Goal: Communication & Community: Ask a question

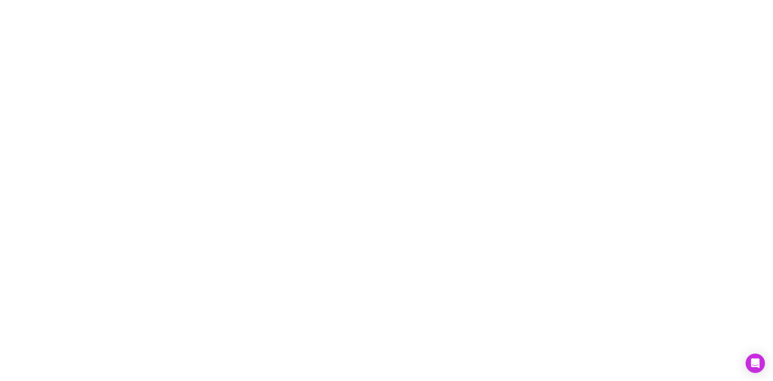
click at [377, 190] on div at bounding box center [386, 190] width 773 height 381
click at [759, 360] on icon "Open Intercom Messenger" at bounding box center [755, 363] width 10 height 10
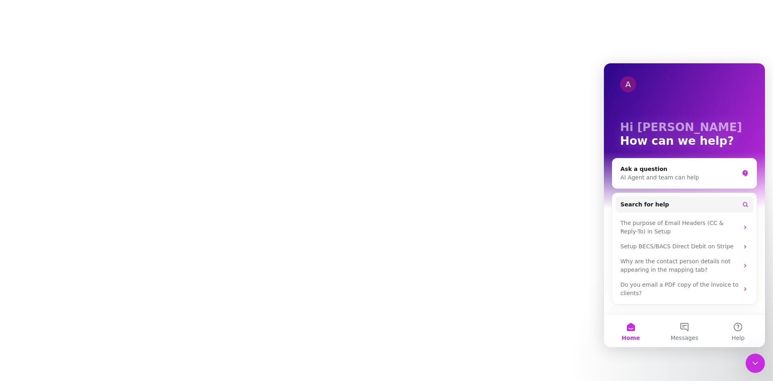
click at [535, 289] on div at bounding box center [386, 190] width 773 height 381
click at [754, 366] on icon "Close Intercom Messenger" at bounding box center [756, 363] width 10 height 10
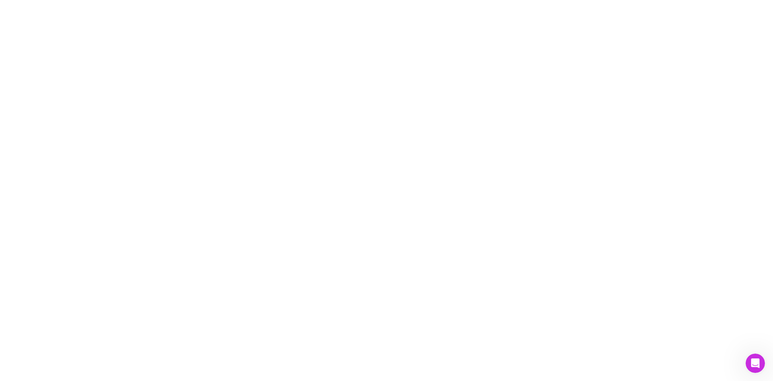
click at [512, 210] on div at bounding box center [386, 190] width 773 height 381
click at [753, 359] on icon "Open Intercom Messenger" at bounding box center [755, 363] width 9 height 10
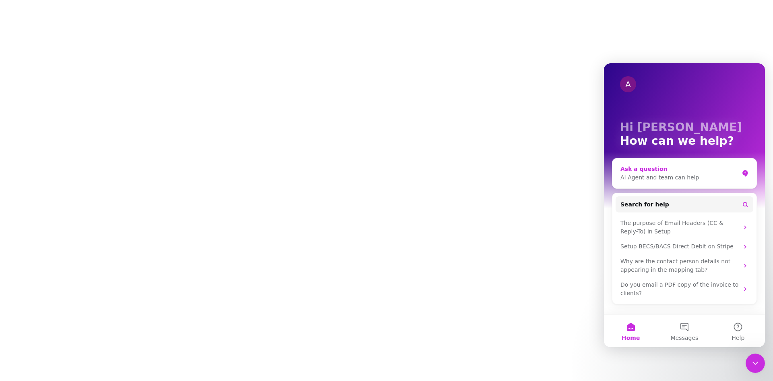
click at [659, 172] on div "Ask a question" at bounding box center [680, 169] width 118 height 8
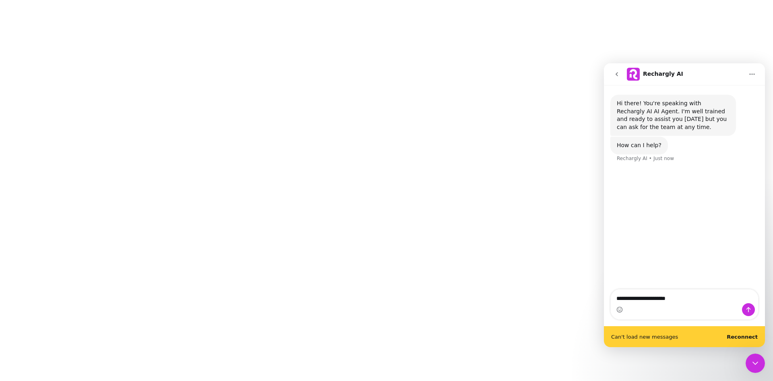
type textarea "**********"
click at [479, 176] on div at bounding box center [386, 190] width 773 height 381
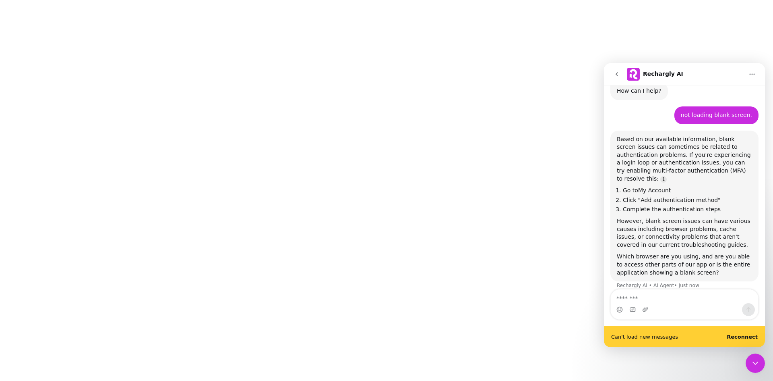
scroll to position [56, 0]
click at [755, 358] on div "Close Intercom Messenger" at bounding box center [755, 362] width 19 height 19
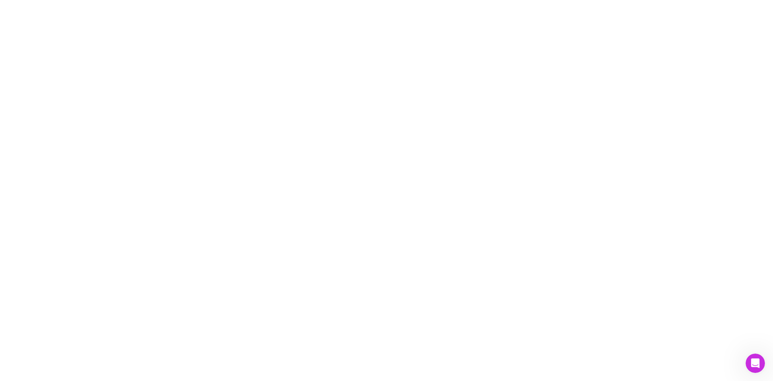
scroll to position [35, 0]
click at [519, 132] on div at bounding box center [386, 190] width 773 height 381
click at [751, 359] on icon "Open Intercom Messenger" at bounding box center [755, 363] width 10 height 10
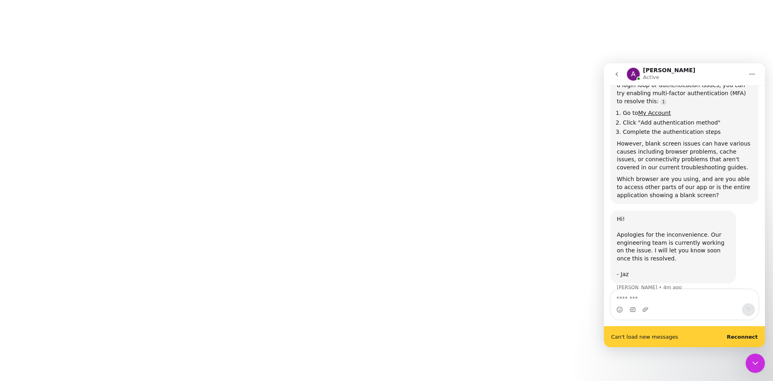
scroll to position [134, 0]
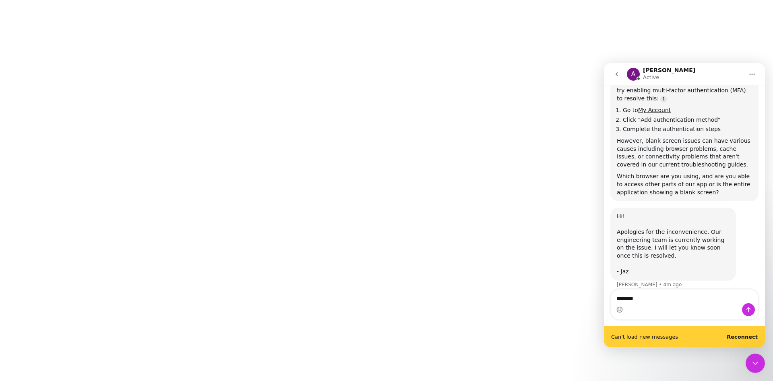
type textarea "*********"
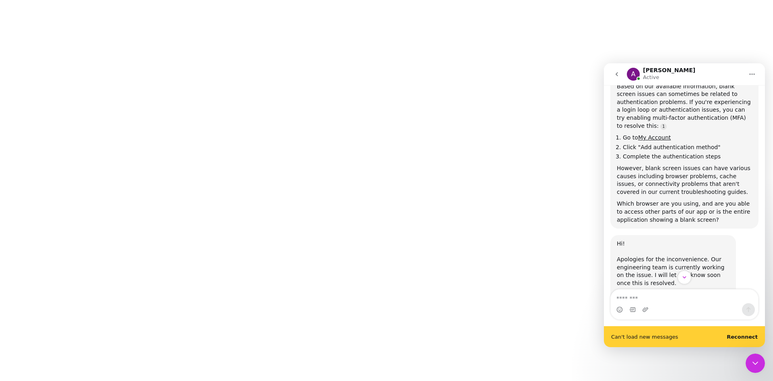
scroll to position [121, 0]
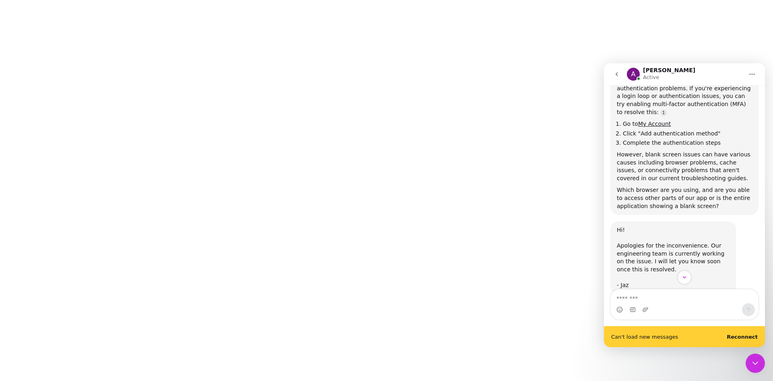
click at [756, 363] on icon "Close Intercom Messenger" at bounding box center [756, 362] width 6 height 3
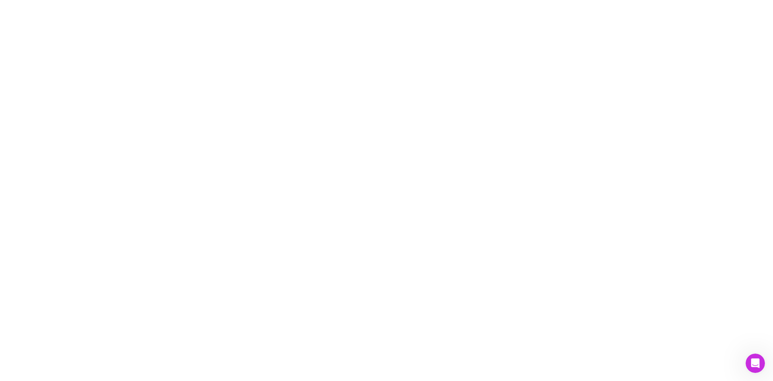
scroll to position [159, 0]
click at [758, 359] on icon "Open Intercom Messenger" at bounding box center [755, 362] width 13 height 13
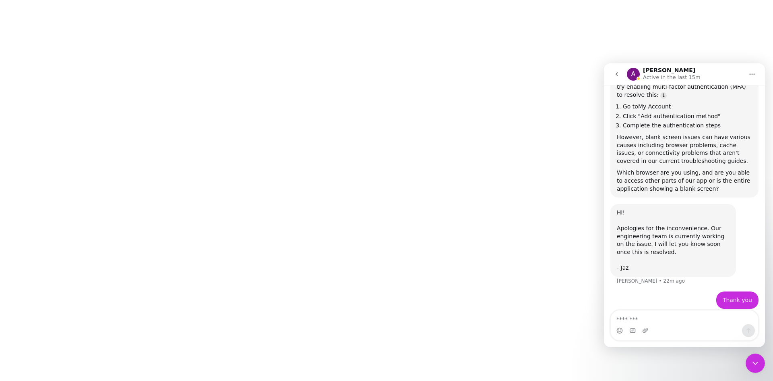
scroll to position [138, 0]
